Goal: Task Accomplishment & Management: Manage account settings

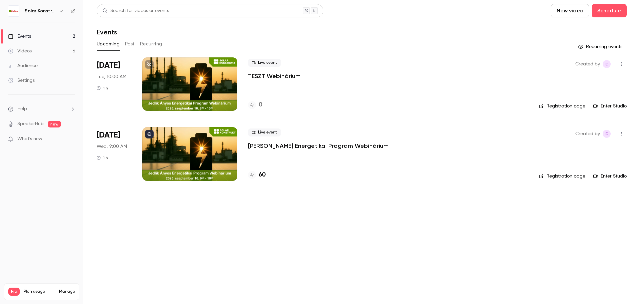
click at [216, 153] on div at bounding box center [189, 153] width 95 height 53
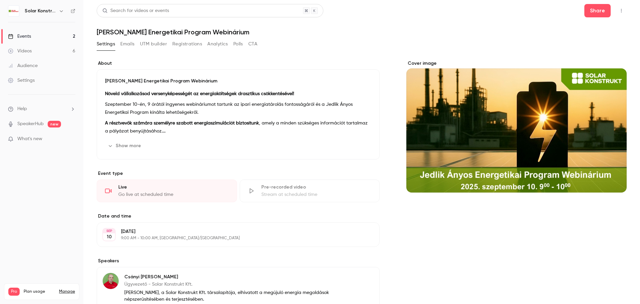
click at [38, 39] on link "Events 2" at bounding box center [41, 36] width 83 height 15
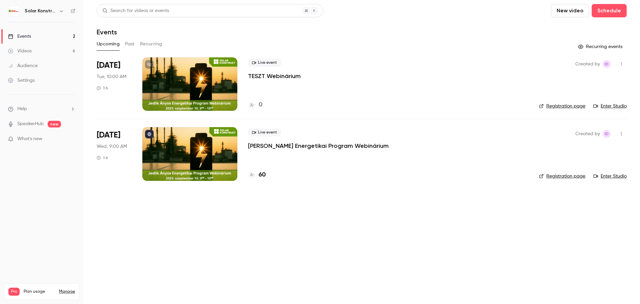
click at [225, 149] on div at bounding box center [189, 153] width 95 height 53
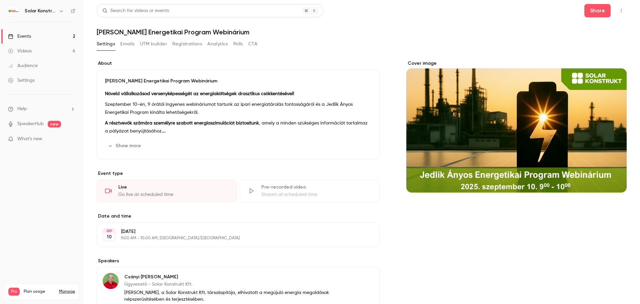
click at [183, 44] on button "Registrations" at bounding box center [187, 44] width 30 height 11
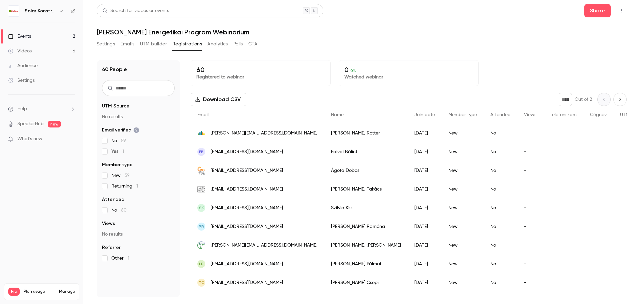
click at [18, 35] on div "Events" at bounding box center [19, 36] width 23 height 7
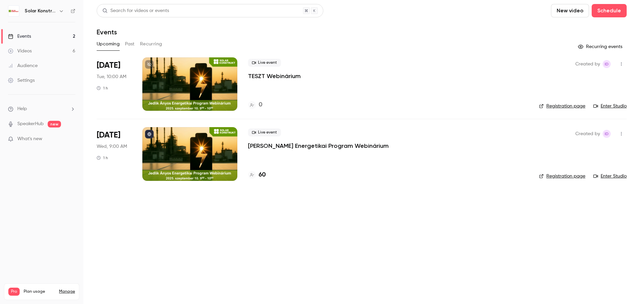
click at [178, 156] on div at bounding box center [189, 153] width 95 height 53
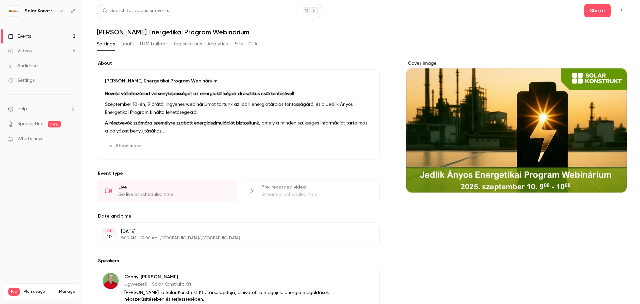
click at [194, 46] on button "Registrations" at bounding box center [187, 44] width 30 height 11
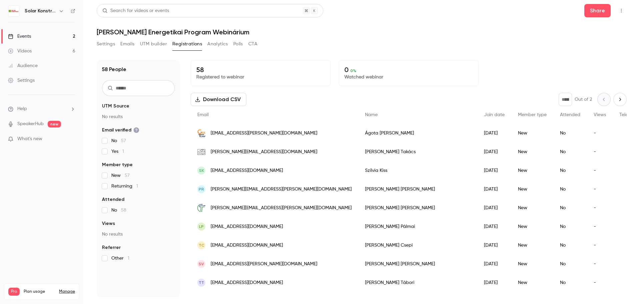
scroll to position [565, 0]
